Goal: Task Accomplishment & Management: Use online tool/utility

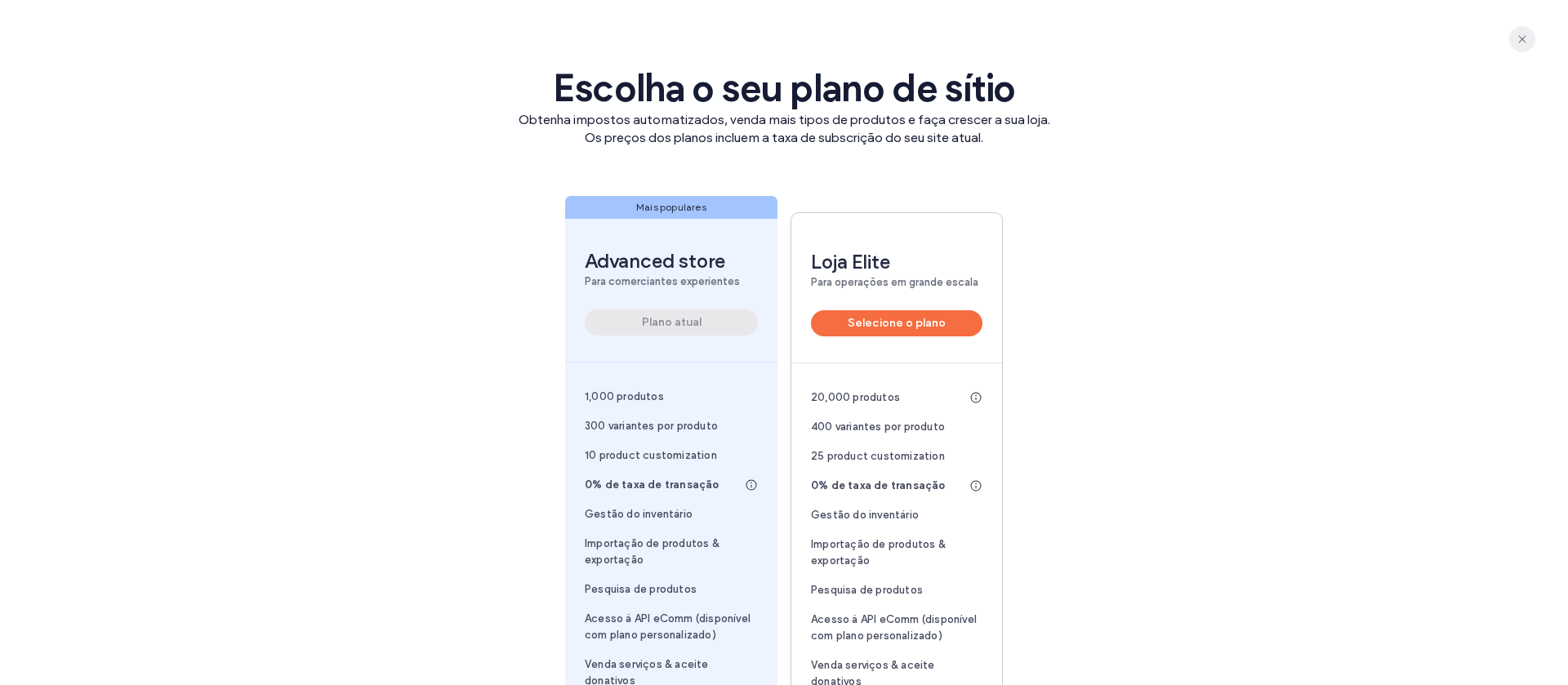
click at [1526, 40] on icon "button" at bounding box center [1522, 39] width 13 height 13
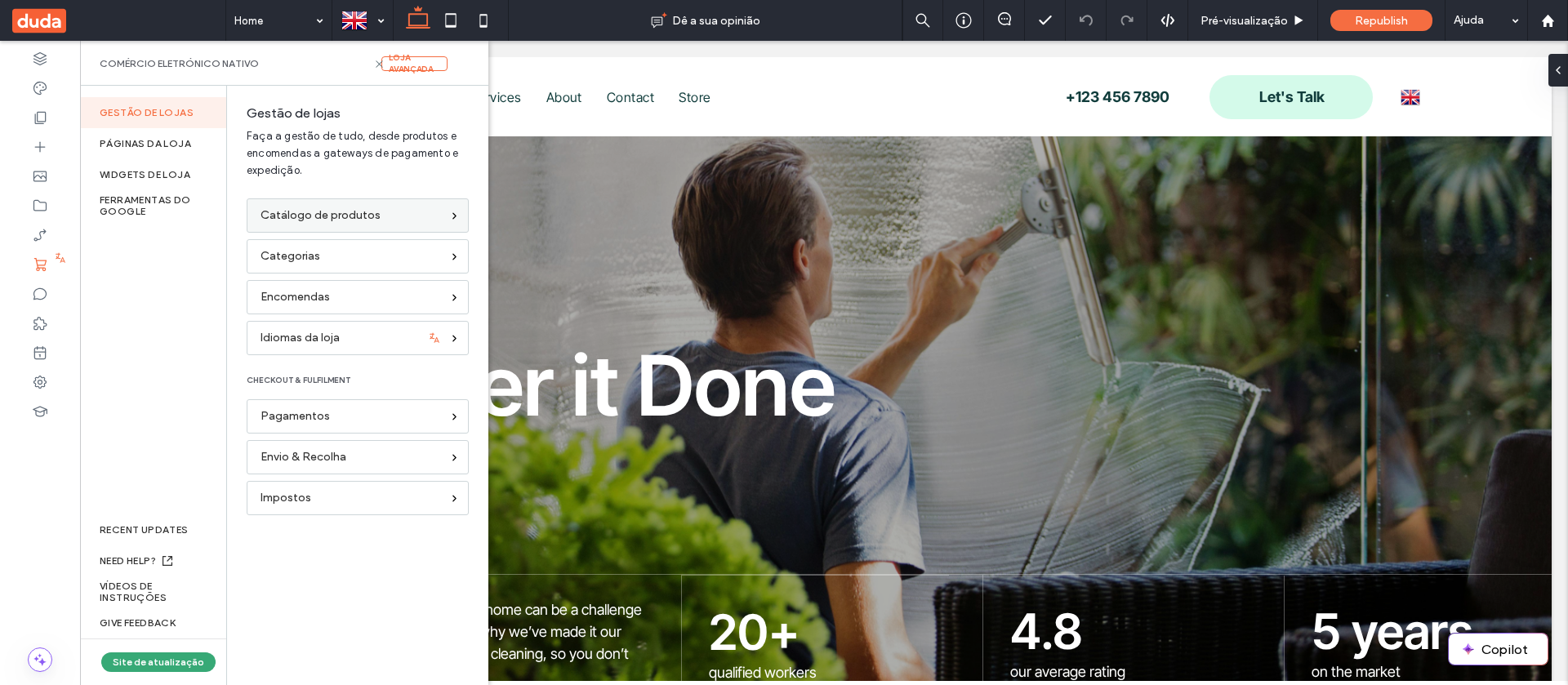
click at [333, 224] on span "Catálogo de produtos" at bounding box center [319, 215] width 120 height 18
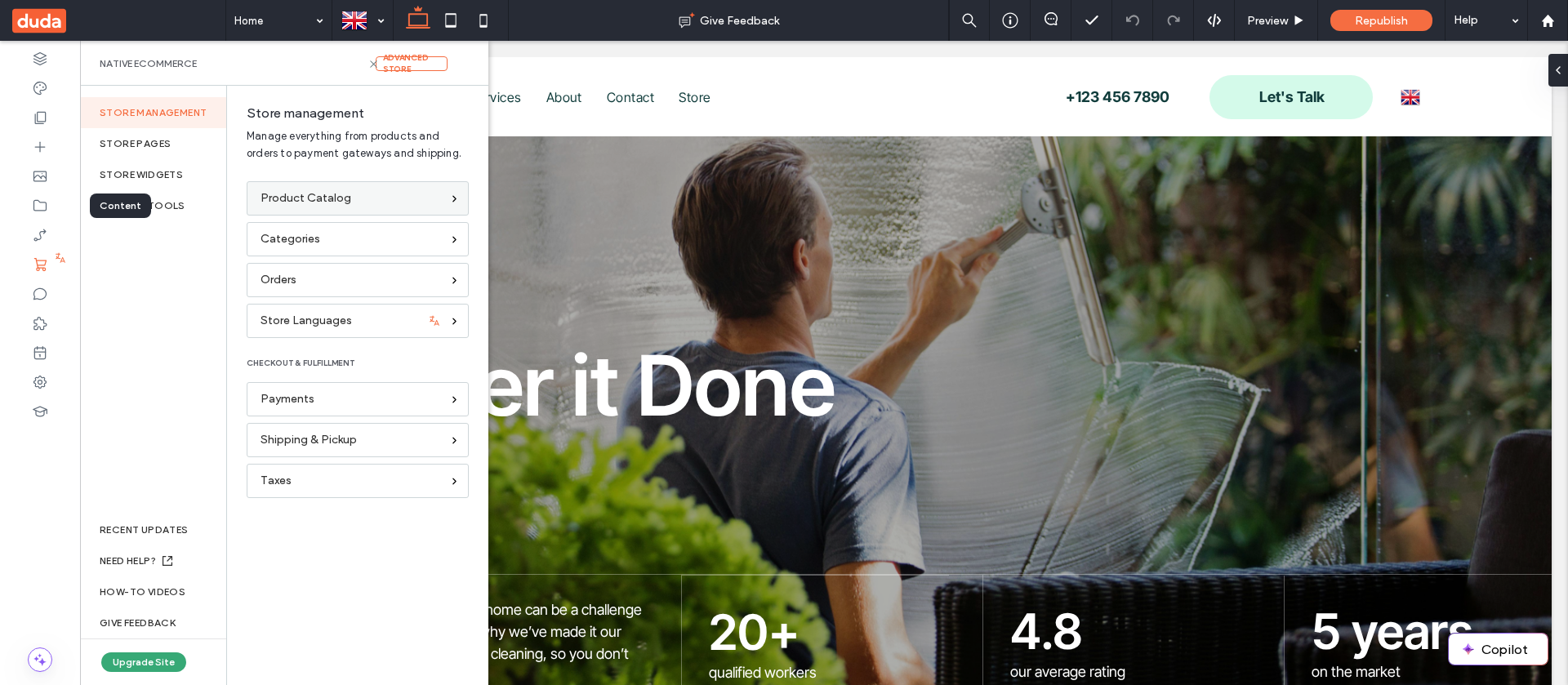
click at [309, 200] on span "Product Catalog" at bounding box center [305, 199] width 91 height 18
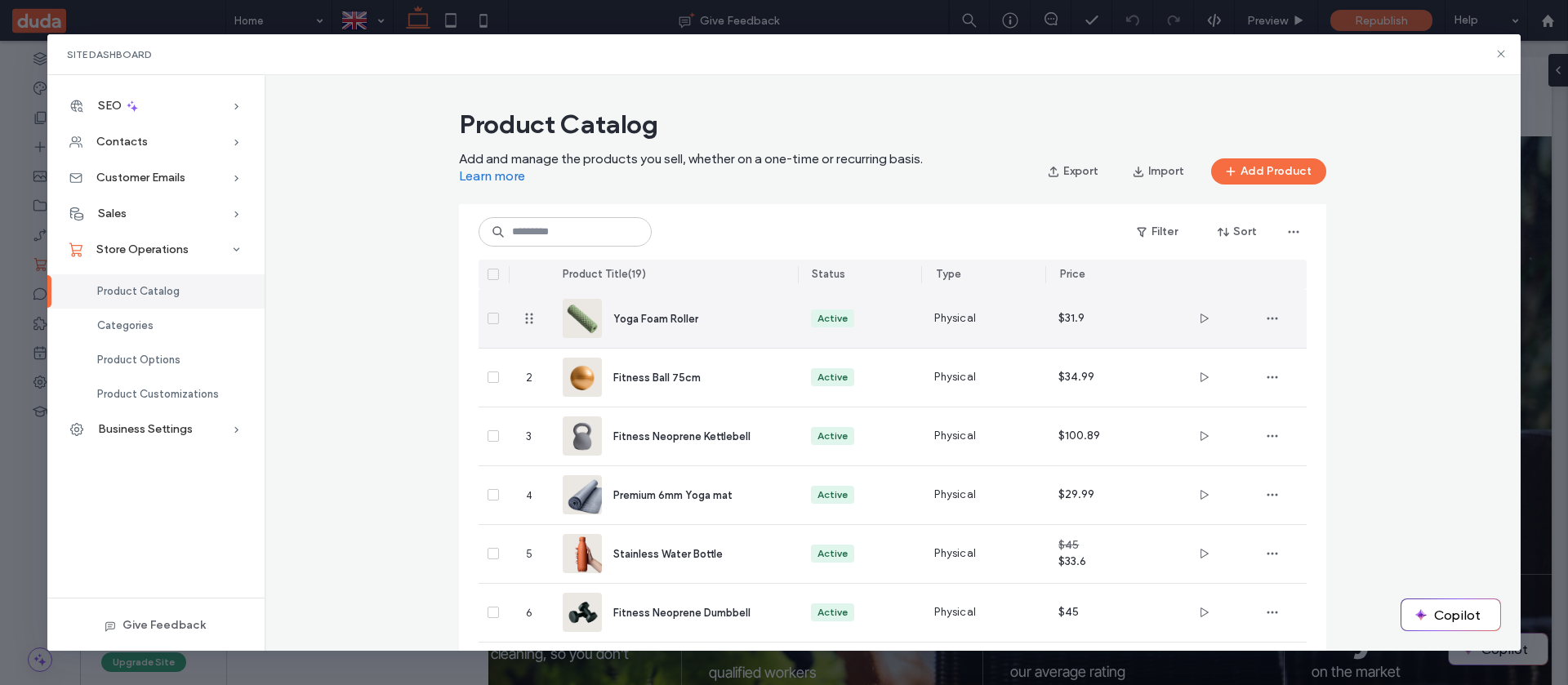
click at [693, 336] on div "Yoga Foam Roller" at bounding box center [673, 318] width 222 height 58
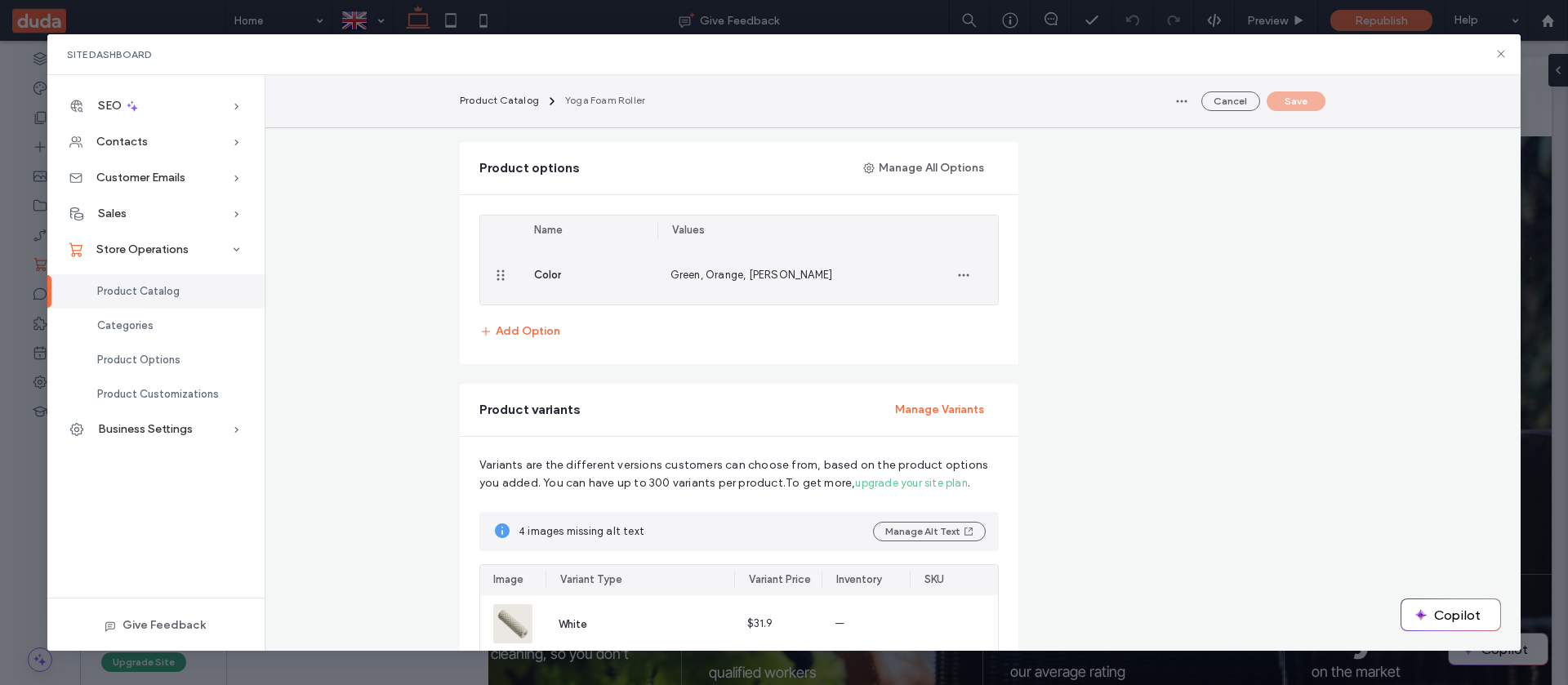
scroll to position [1115, 0]
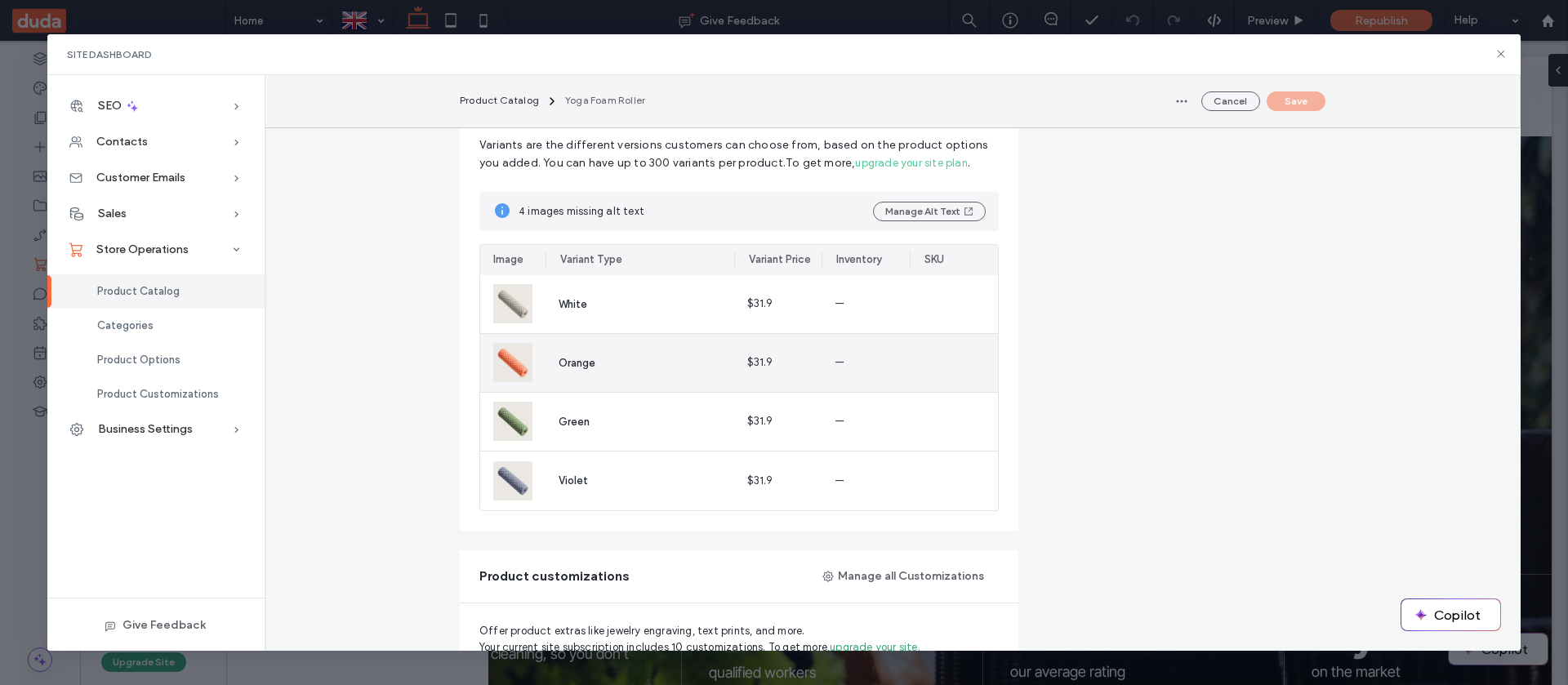
click at [647, 362] on div "Orange" at bounding box center [640, 363] width 189 height 58
click at [838, 365] on span "—" at bounding box center [839, 362] width 10 height 17
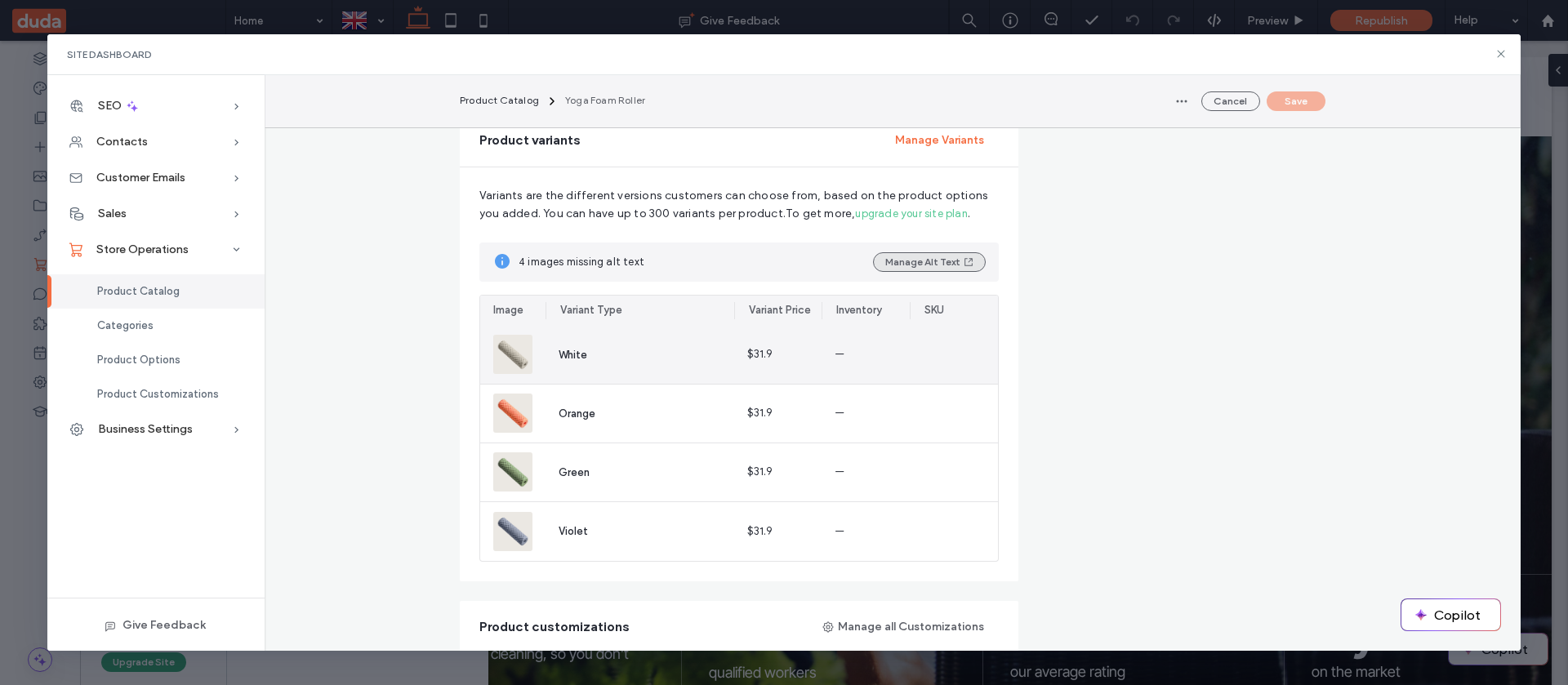
scroll to position [1064, 0]
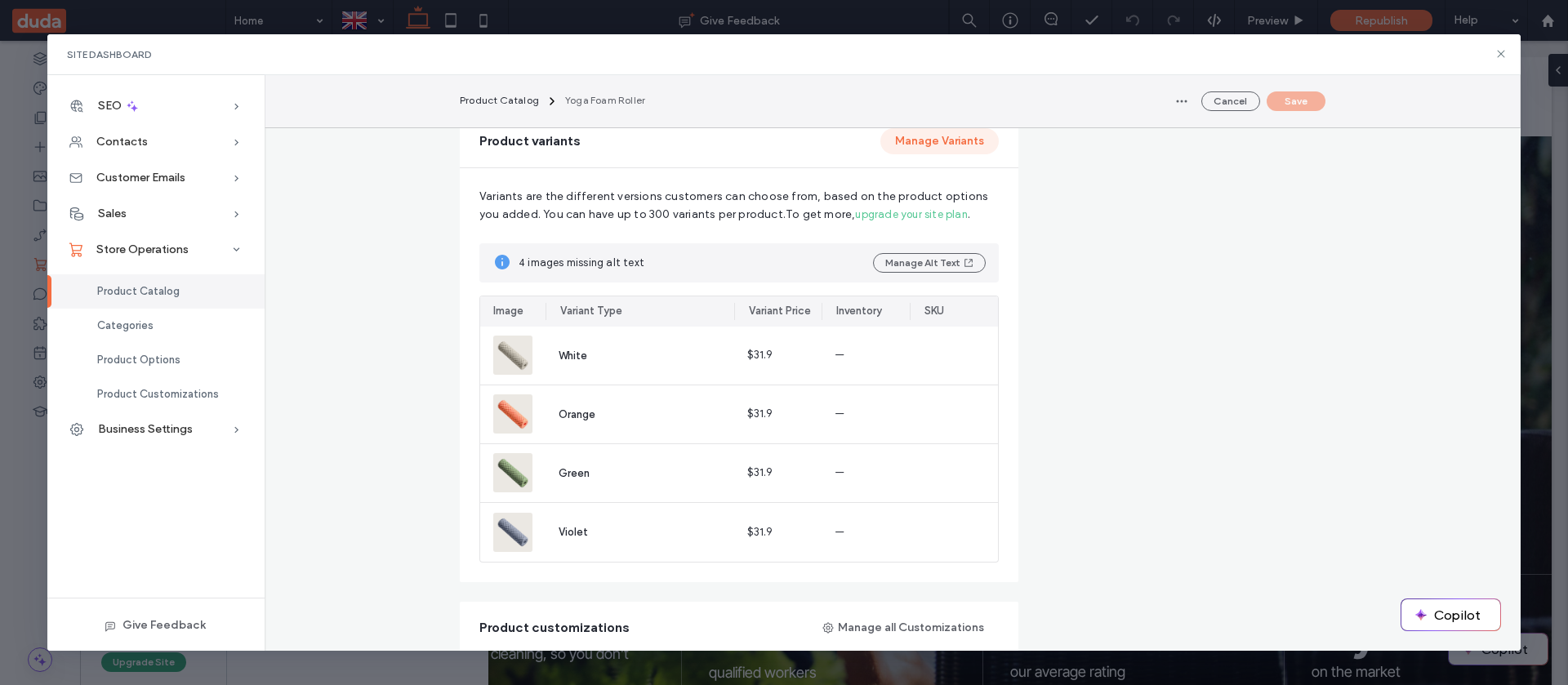
click at [910, 150] on button "Manage Variants" at bounding box center [939, 141] width 119 height 26
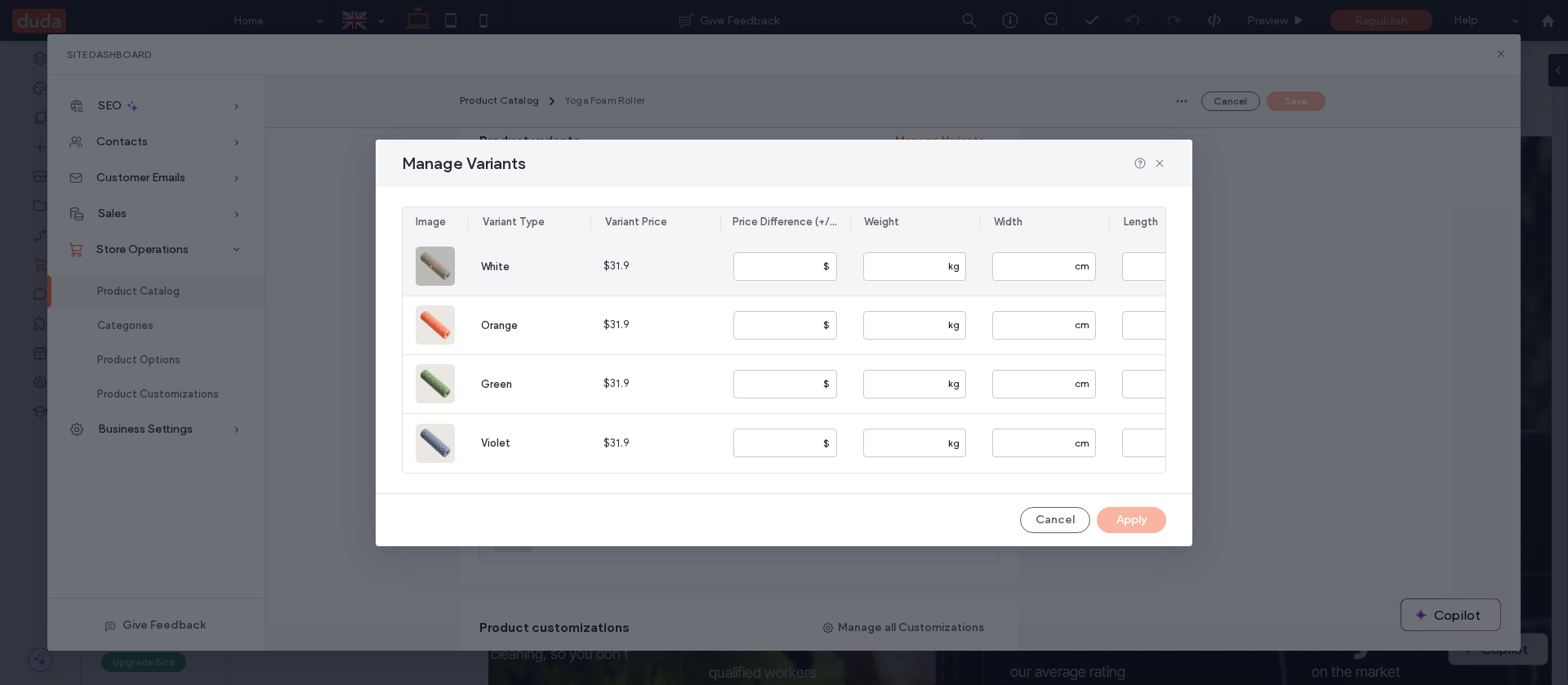
click at [438, 265] on icon "button" at bounding box center [435, 266] width 13 height 13
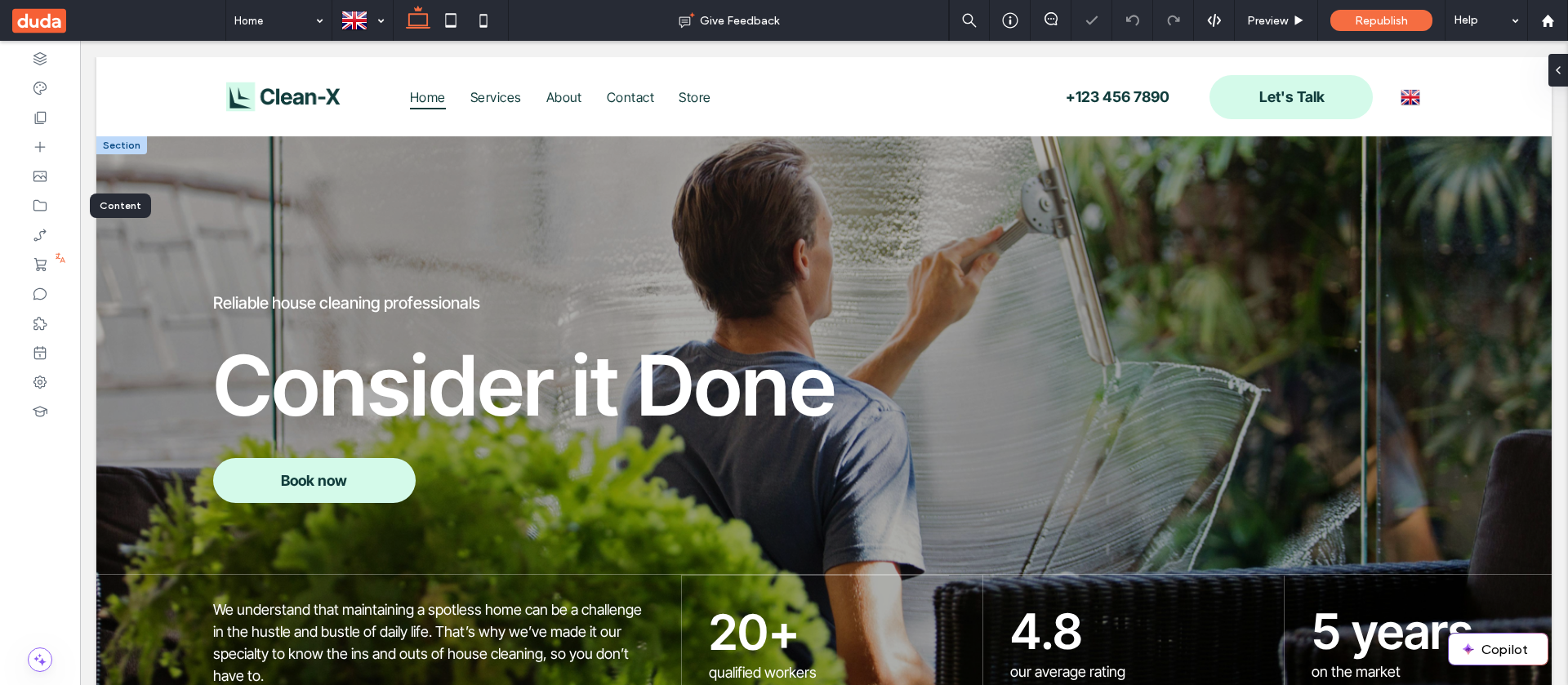
scroll to position [0, 0]
